Goal: Task Accomplishment & Management: Use online tool/utility

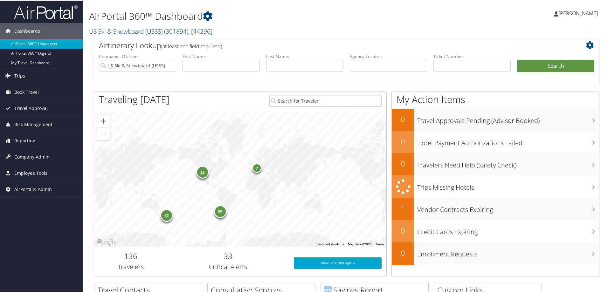
click at [35, 139] on link "Reporting" at bounding box center [41, 140] width 83 height 16
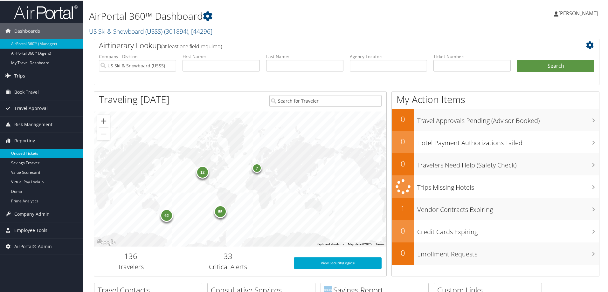
click at [36, 154] on link "Unused Tickets" at bounding box center [41, 153] width 83 height 10
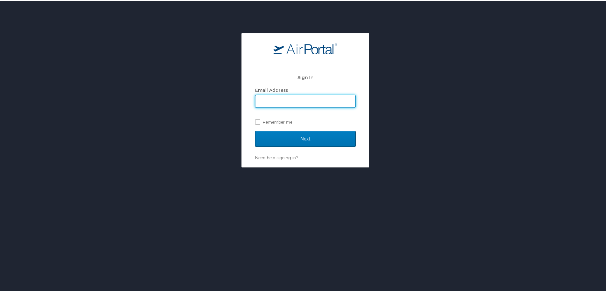
type input "[PERSON_NAME][EMAIL_ADDRESS][PERSON_NAME][DOMAIN_NAME]"
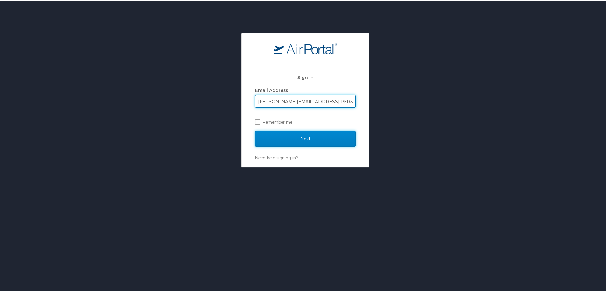
click at [299, 140] on input "Next" at bounding box center [305, 138] width 100 height 16
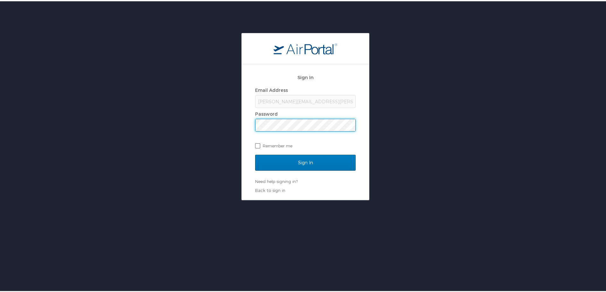
click at [310, 149] on label "Remember me" at bounding box center [305, 145] width 100 height 10
click at [259, 146] on input "Remember me" at bounding box center [257, 144] width 4 height 4
checkbox input "true"
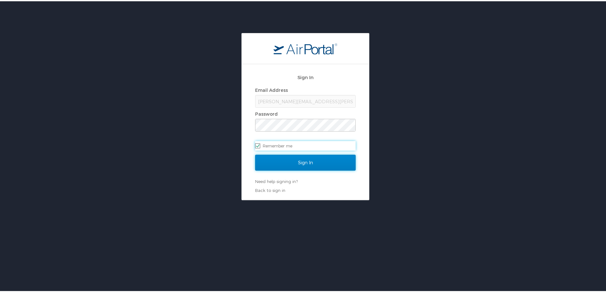
click at [311, 169] on input "Sign In" at bounding box center [305, 162] width 100 height 16
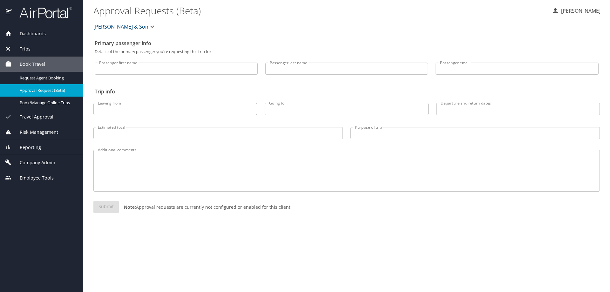
click at [36, 147] on span "Reporting" at bounding box center [26, 147] width 29 height 7
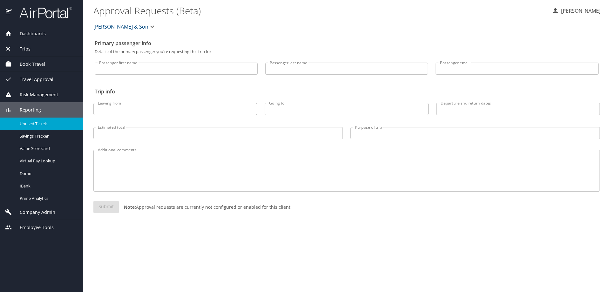
click at [36, 122] on span "Unused Tickets" at bounding box center [48, 124] width 56 height 6
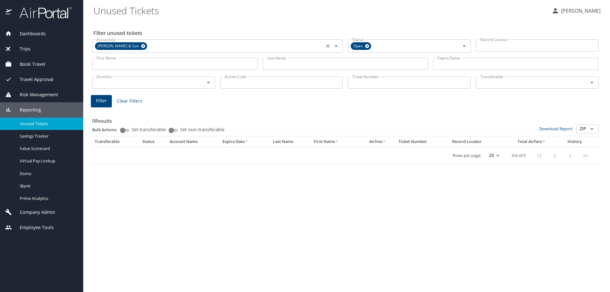
click at [141, 45] on icon at bounding box center [143, 46] width 5 height 7
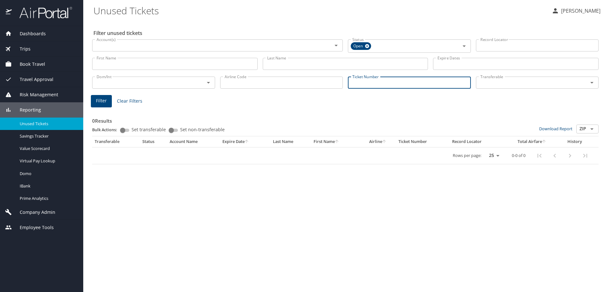
click at [401, 86] on input "Ticket Number" at bounding box center [409, 83] width 123 height 12
paste input "016 7308516405"
click at [362, 80] on input "016 7308516405" at bounding box center [409, 82] width 123 height 12
type input "0167308516405"
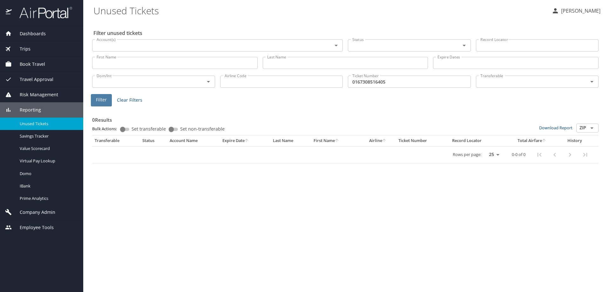
click at [106, 100] on span "Filter" at bounding box center [101, 100] width 11 height 8
